Goal: Information Seeking & Learning: Find specific fact

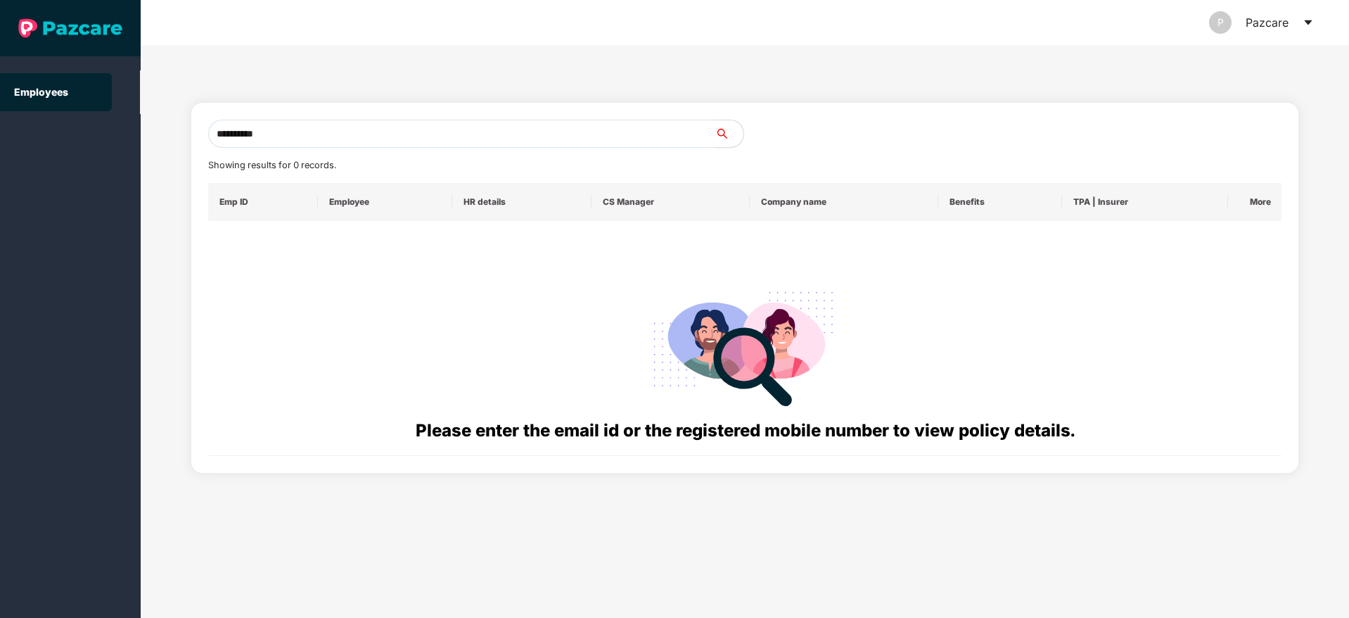
click at [384, 136] on input "**********" at bounding box center [461, 134] width 507 height 28
type input "*"
